Goal: Information Seeking & Learning: Learn about a topic

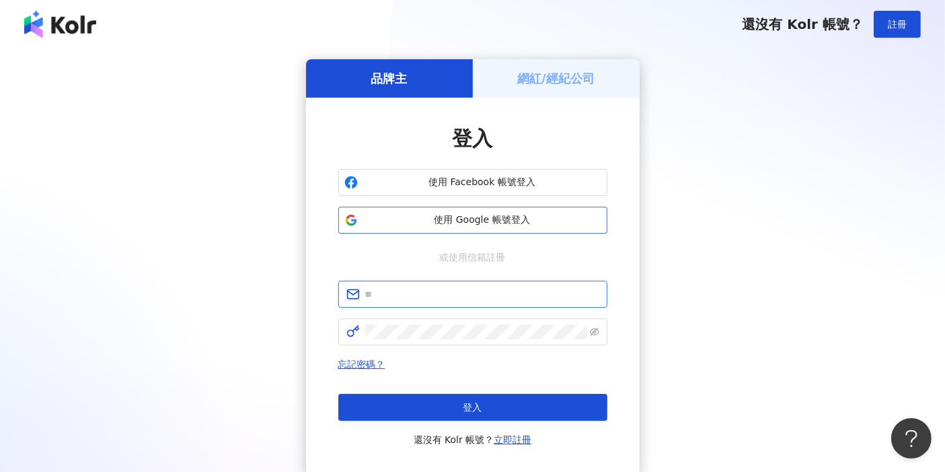
type input "**********"
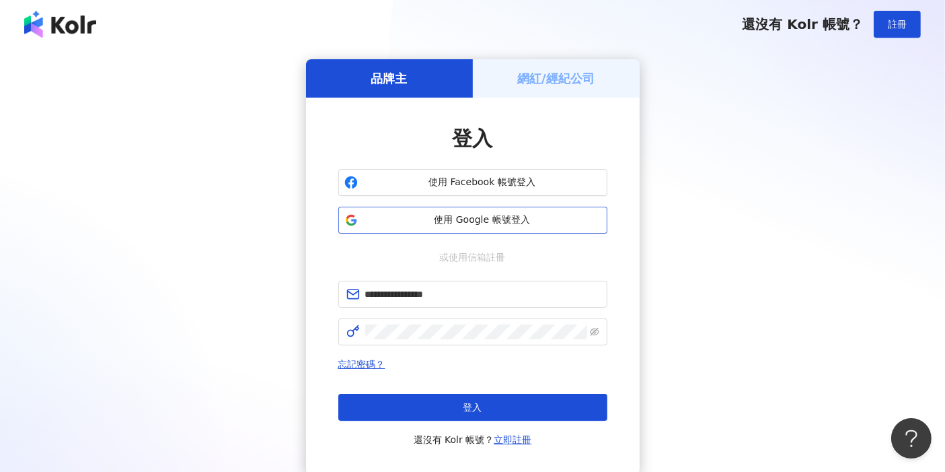
click at [498, 218] on span "使用 Google 帳號登入" at bounding box center [482, 219] width 238 height 13
click at [494, 223] on span "使用 Google 帳號登入" at bounding box center [482, 219] width 238 height 13
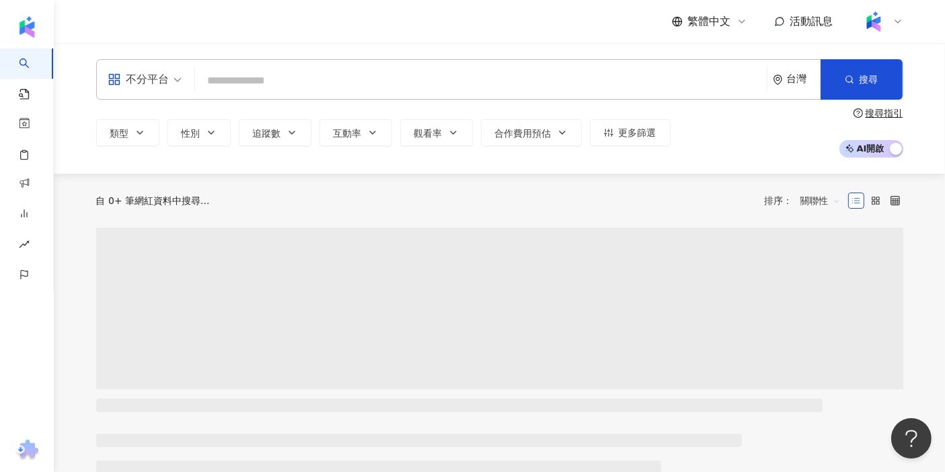
click at [284, 77] on input "search" at bounding box center [480, 81] width 561 height 26
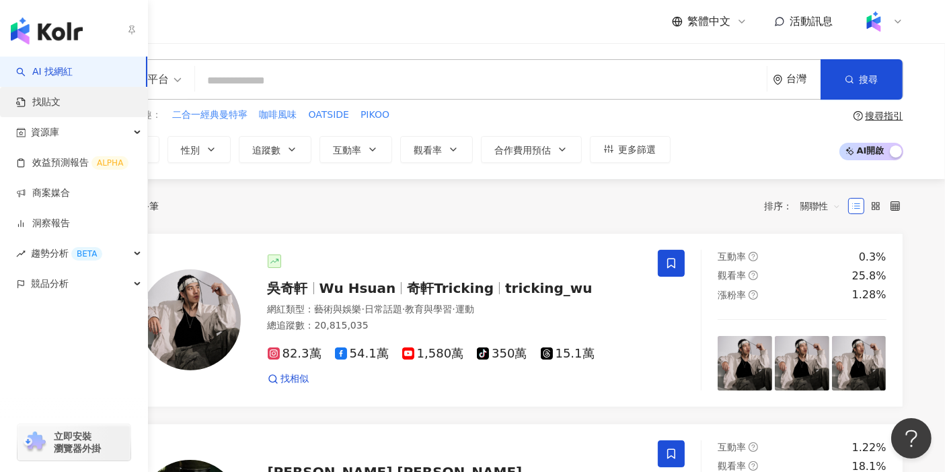
click at [30, 99] on link "找貼文" at bounding box center [38, 102] width 44 height 13
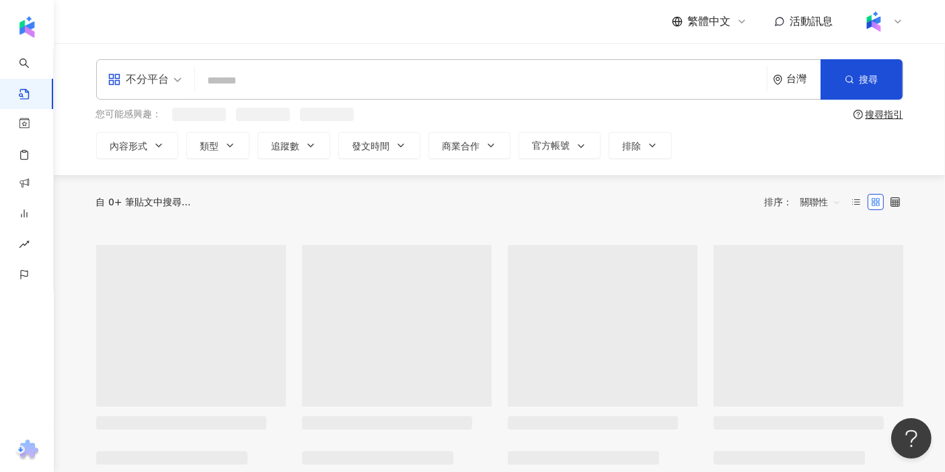
click at [294, 87] on input "search" at bounding box center [480, 80] width 561 height 29
type input "*"
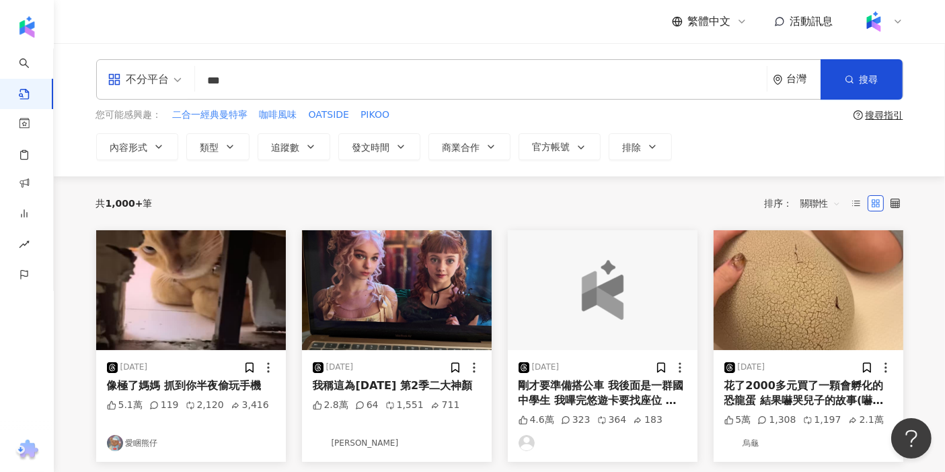
type input "***"
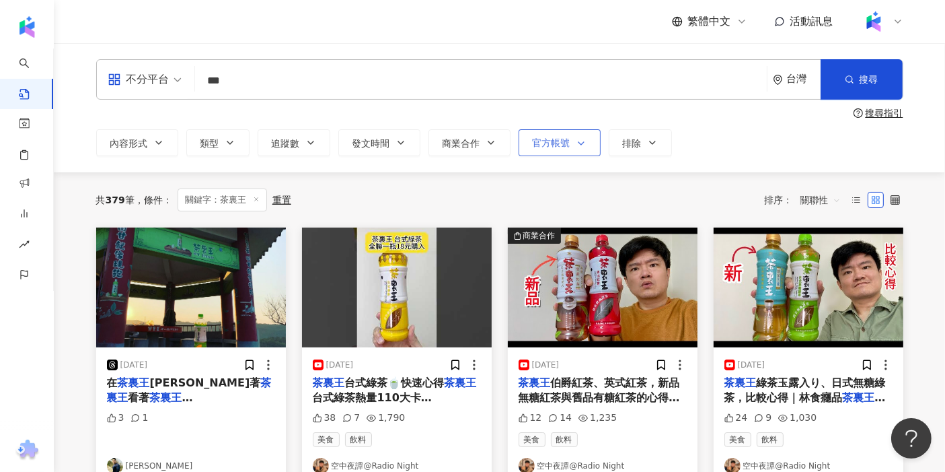
click at [550, 147] on span "官方帳號" at bounding box center [552, 142] width 38 height 11
click at [476, 155] on button "商業合作" at bounding box center [470, 142] width 82 height 27
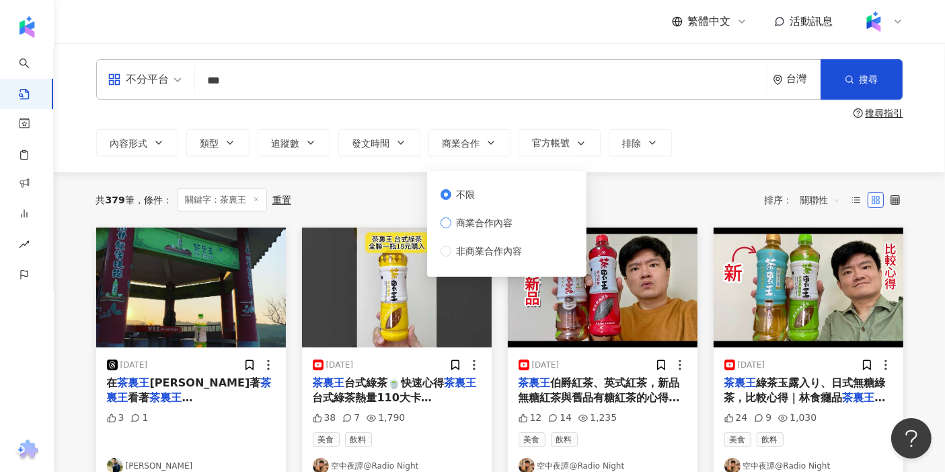
click at [482, 218] on span "商業合作內容" at bounding box center [484, 222] width 67 height 15
click at [639, 197] on div "共 379 筆 條件 ： 關鍵字：茶裏王 重置 排序： 關聯性" at bounding box center [499, 199] width 807 height 23
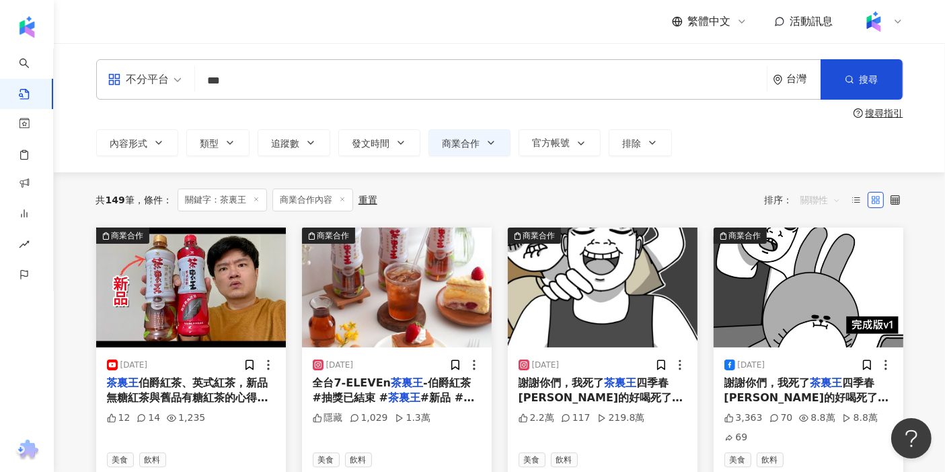
click at [812, 201] on span "關聯性" at bounding box center [821, 200] width 40 height 22
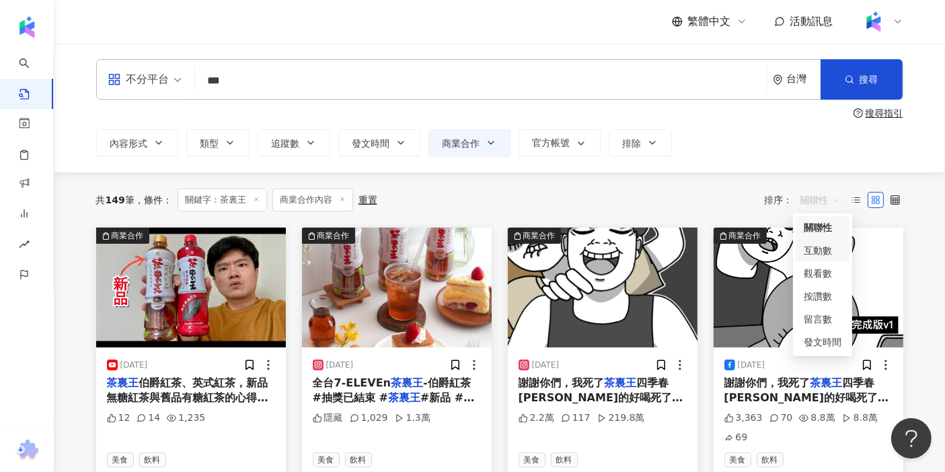
click at [817, 253] on div "互動數" at bounding box center [823, 250] width 38 height 15
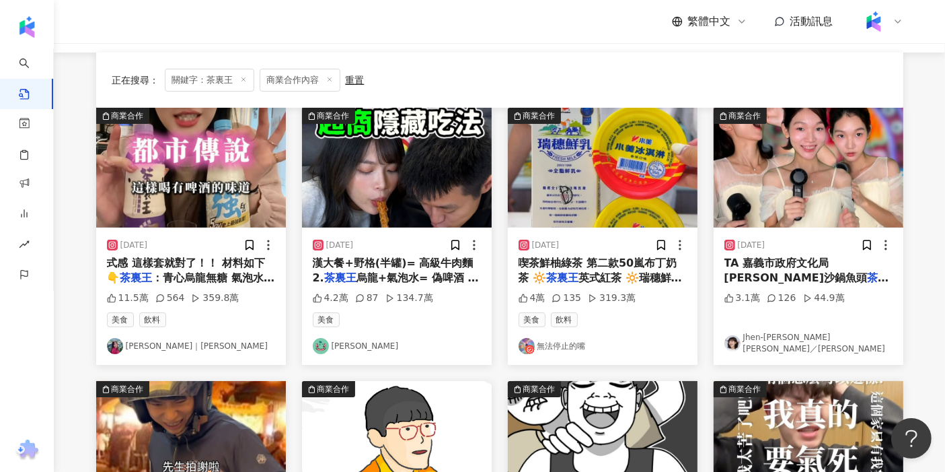
scroll to position [75, 0]
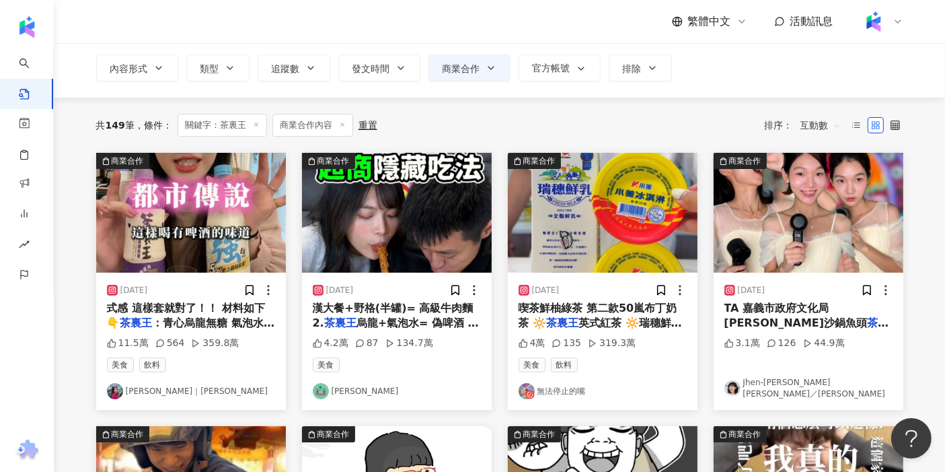
click at [198, 222] on img "button" at bounding box center [191, 213] width 190 height 120
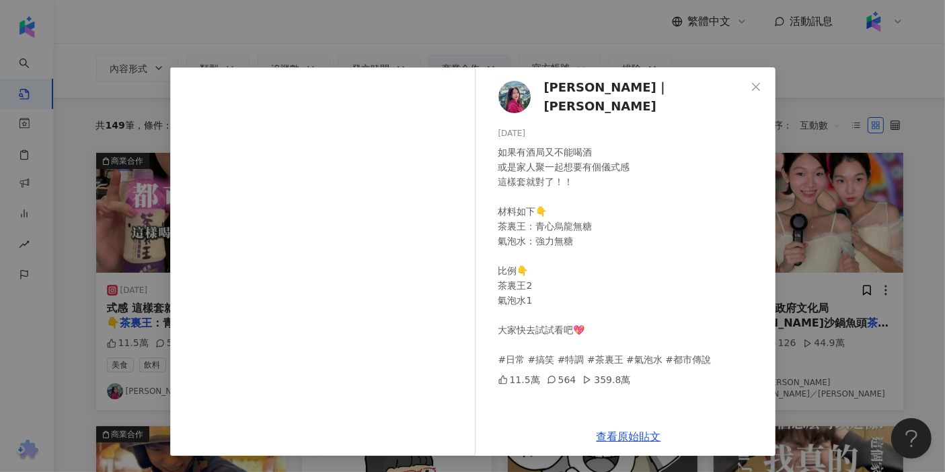
click at [511, 36] on div "[PERSON_NAME]｜[PERSON_NAME] [DATE] 如果有酒局又不能喝酒 或是家人聚一起想要有個儀式感 這樣套就對了！！ 材料如下👇 茶裏王…" at bounding box center [472, 236] width 945 height 472
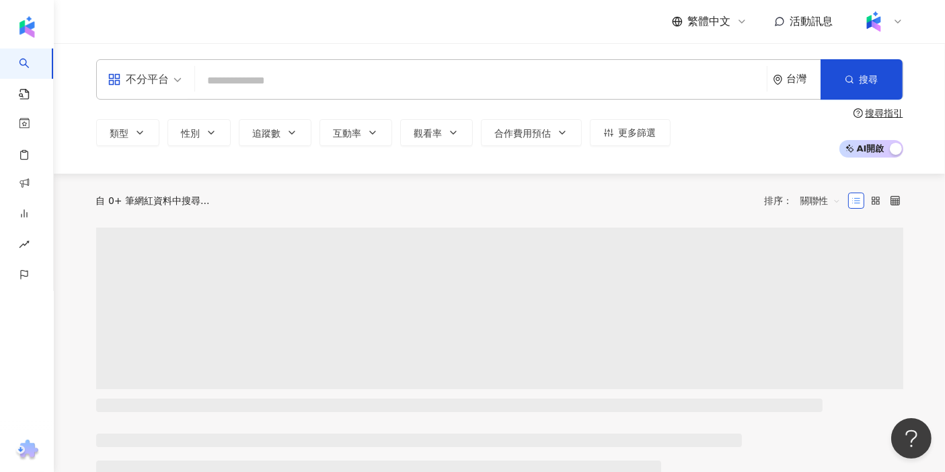
click at [390, 81] on input "search" at bounding box center [480, 81] width 561 height 26
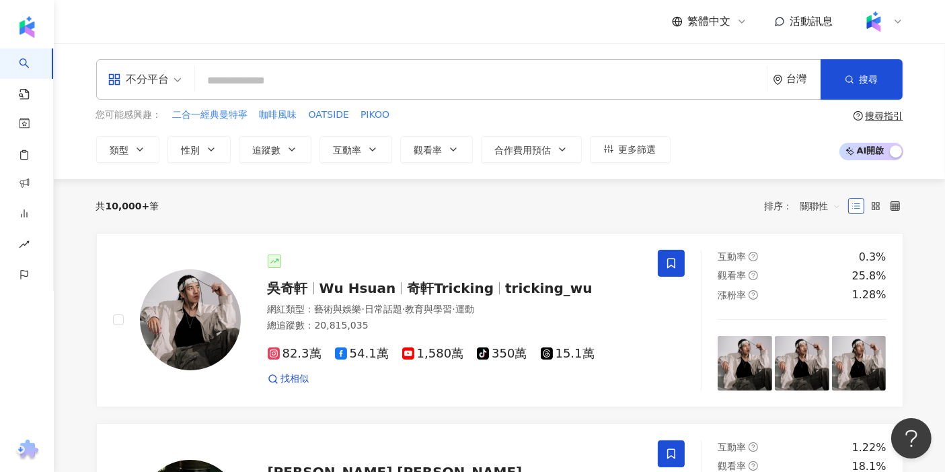
click at [260, 81] on input "search" at bounding box center [480, 81] width 561 height 26
type input "****"
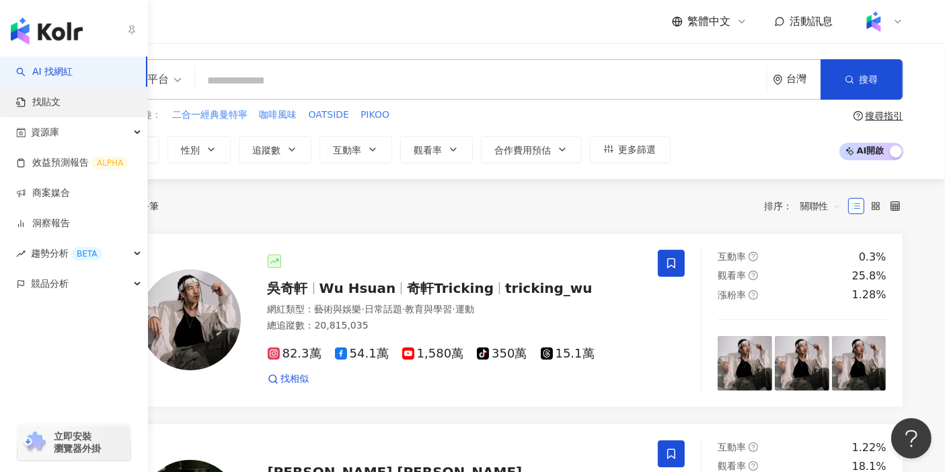
click at [61, 106] on link "找貼文" at bounding box center [38, 102] width 44 height 13
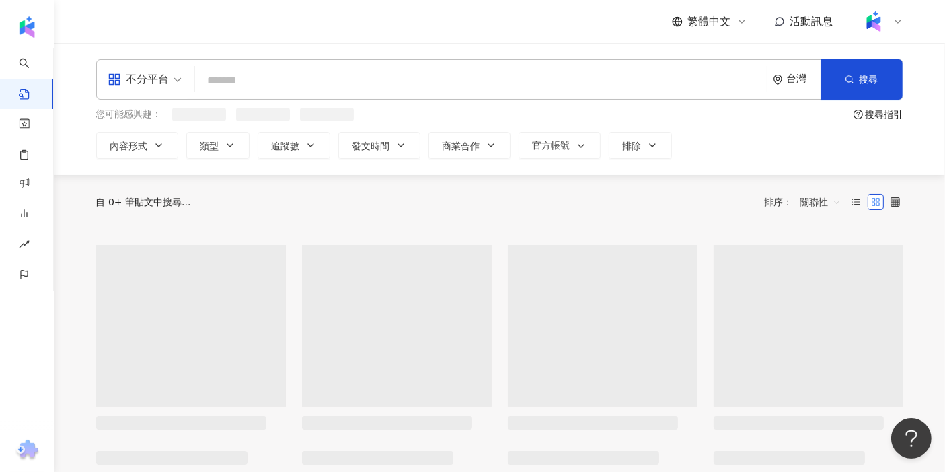
click at [244, 87] on input "search" at bounding box center [480, 80] width 561 height 29
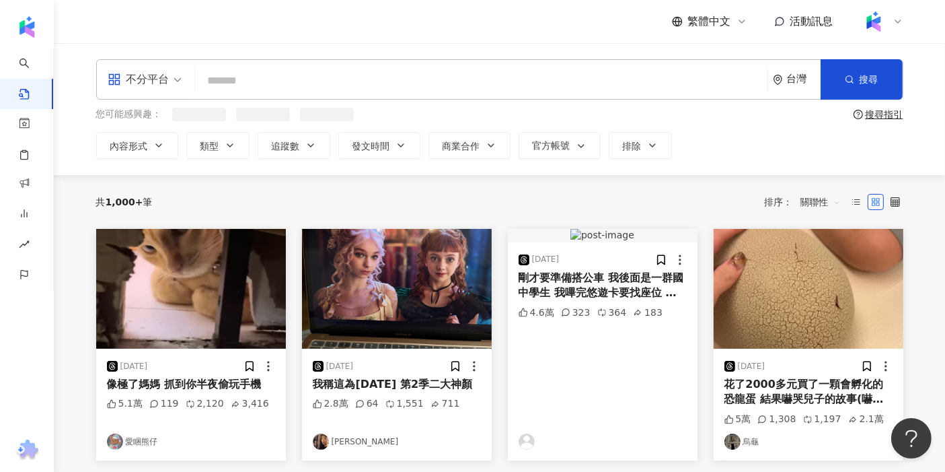
paste input "****"
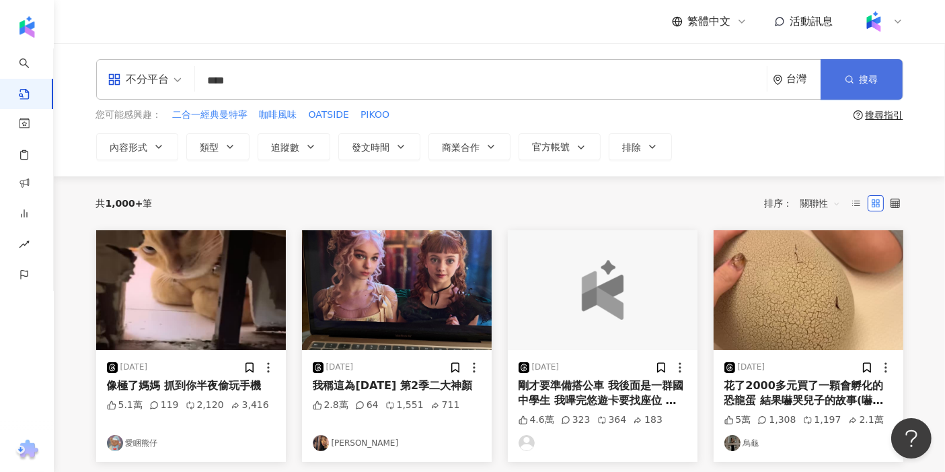
type input "****"
click at [842, 91] on button "搜尋" at bounding box center [862, 79] width 82 height 40
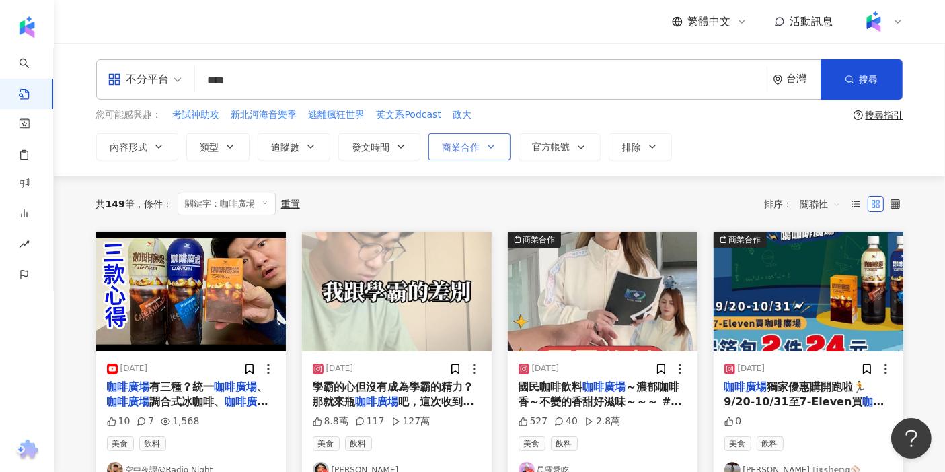
click at [447, 142] on span "商業合作" at bounding box center [462, 147] width 38 height 11
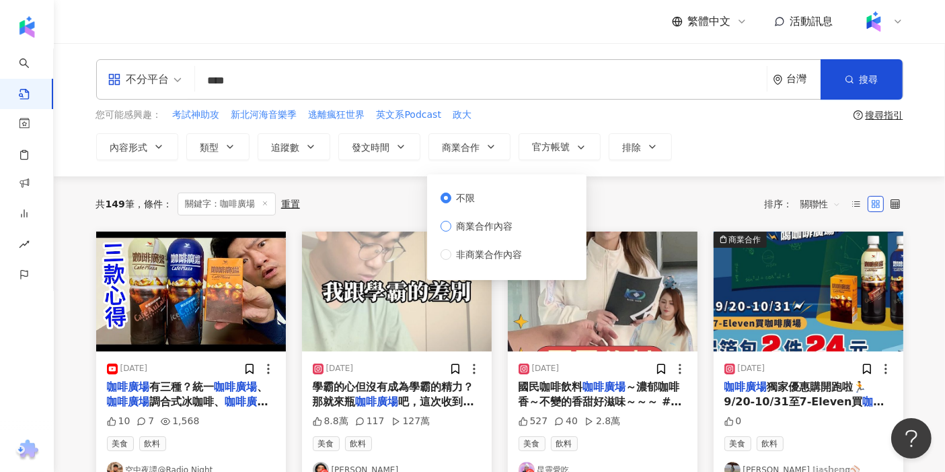
click at [473, 226] on span "商業合作內容" at bounding box center [484, 226] width 67 height 15
click at [620, 181] on div "共 149 筆 條件 ： 關鍵字：咖啡廣場 重置 排序： 關聯性" at bounding box center [499, 203] width 807 height 55
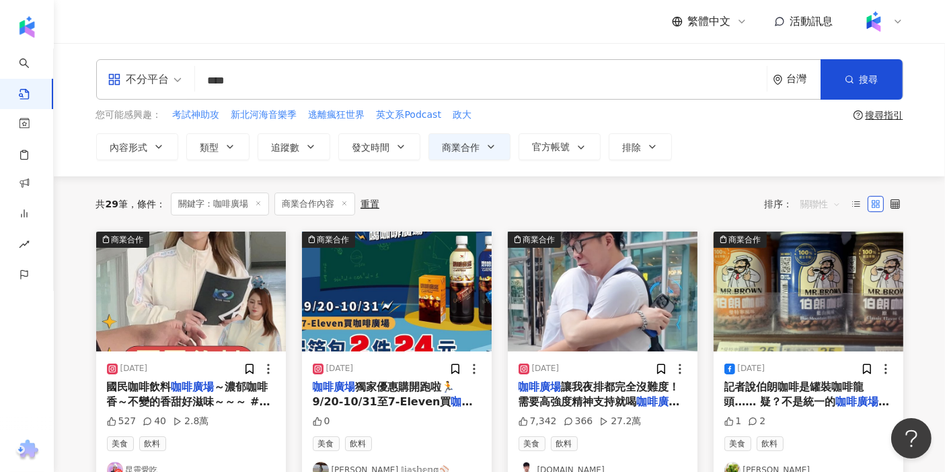
click at [811, 200] on span "關聯性" at bounding box center [821, 204] width 40 height 22
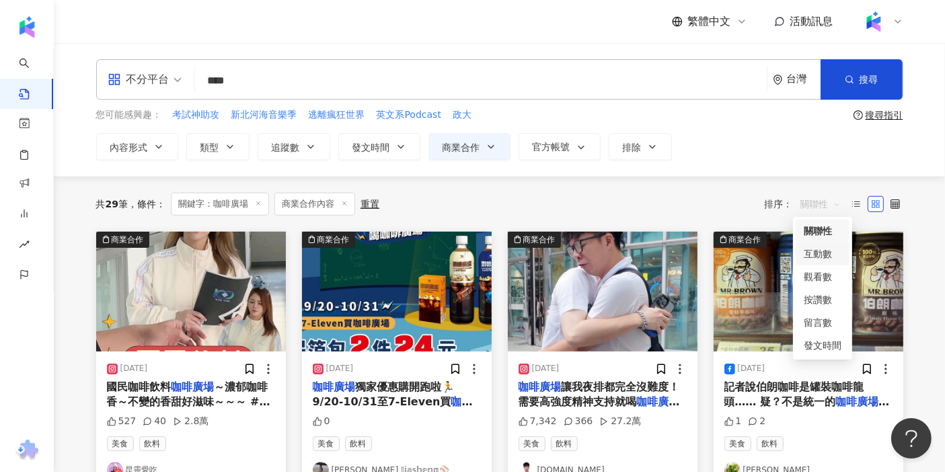
click at [823, 255] on div "互動數" at bounding box center [823, 253] width 38 height 15
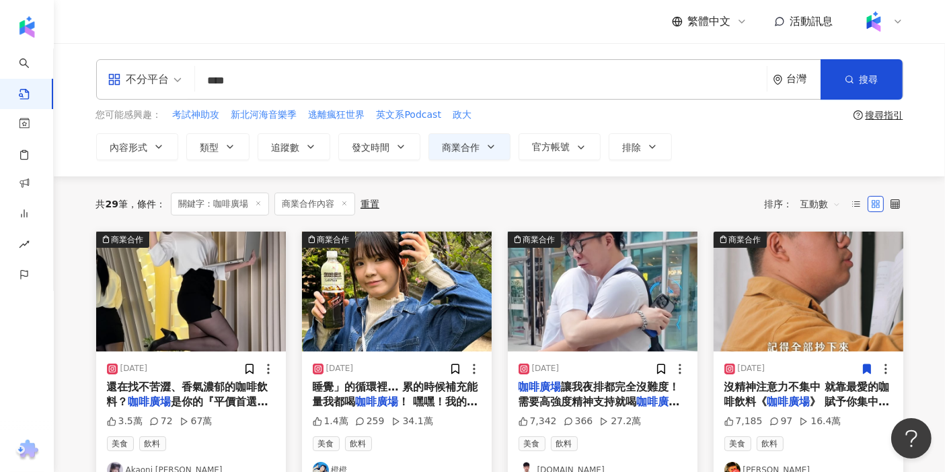
click at [243, 256] on img "button" at bounding box center [191, 291] width 190 height 120
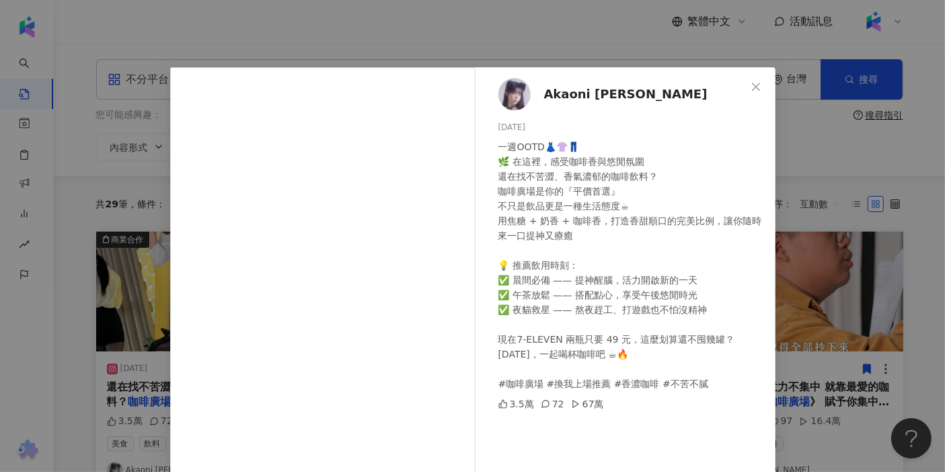
click at [565, 310] on div "一週OOTD👗👚👖 🌿 在這裡，感受咖啡香與悠閒氛圍 還在找不苦澀、香氣濃郁的咖啡飲料？ 咖啡廣場是你的『平價首選』 不只是飲品更是一種生活態度☕ 用焦糖 +…" at bounding box center [631, 265] width 266 height 252
click at [468, 41] on div "Akaoni 赤鬼伯伯 2025/4/13 一週OOTD👗👚👖 🌿 在這裡，感受咖啡香與悠閒氛圍 還在找不苦澀、香氣濃郁的咖啡飲料？ 咖啡廣場是你的『平價首選…" at bounding box center [472, 236] width 945 height 472
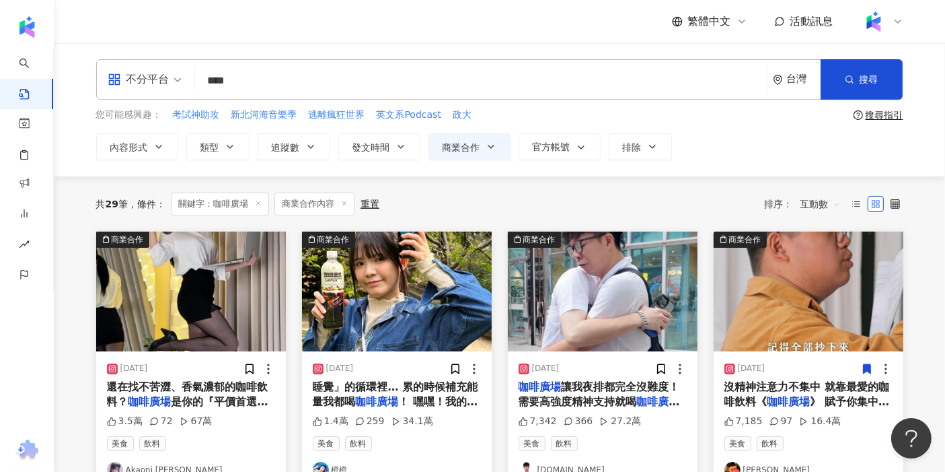
scroll to position [75, 0]
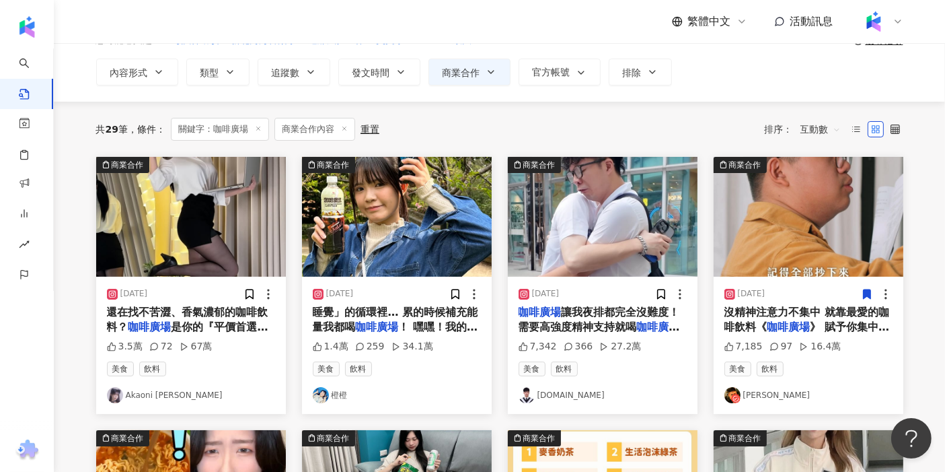
click at [426, 198] on img "button" at bounding box center [397, 217] width 190 height 120
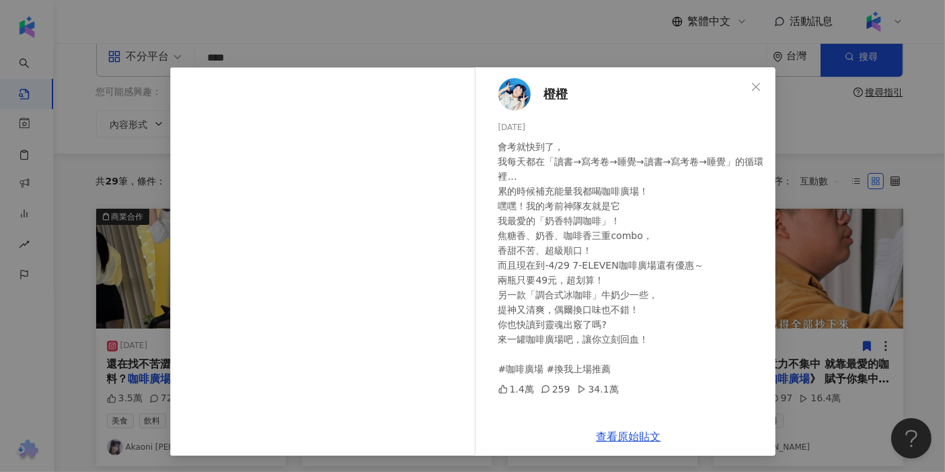
scroll to position [0, 0]
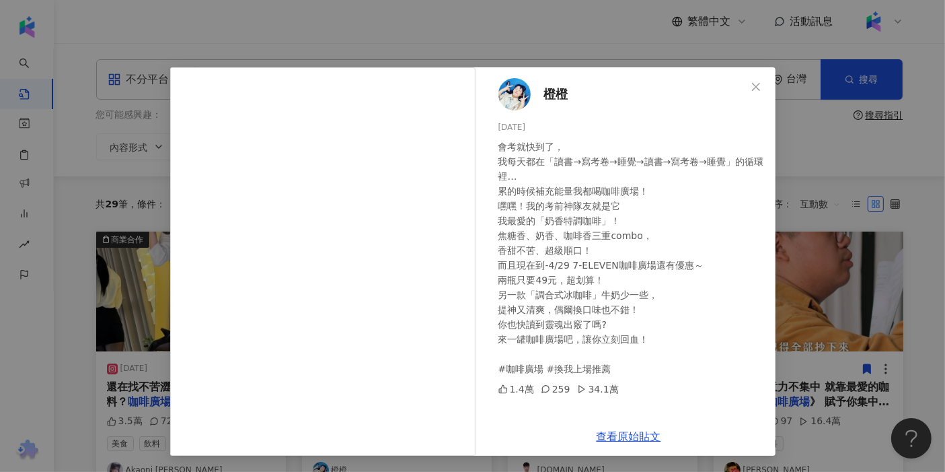
click at [825, 188] on div "橙橙 2025/4/16 會考就快到了， 我每天都在「讀書→寫考卷→睡覺→讀書→寫考卷→睡覺」的循環裡… 累的時候補充能量我都喝咖啡廣場！ 嘿嘿！我的考前神隊…" at bounding box center [472, 236] width 945 height 472
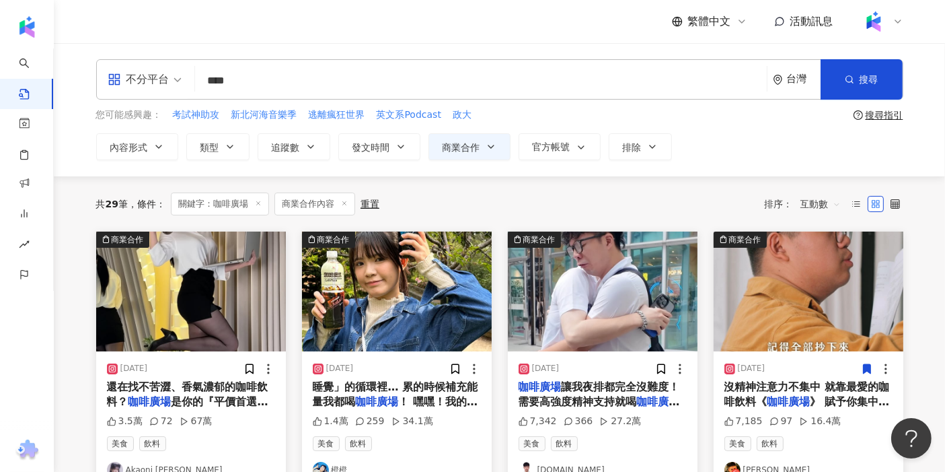
click at [628, 263] on img "button" at bounding box center [603, 291] width 190 height 120
